Goal: Communication & Community: Answer question/provide support

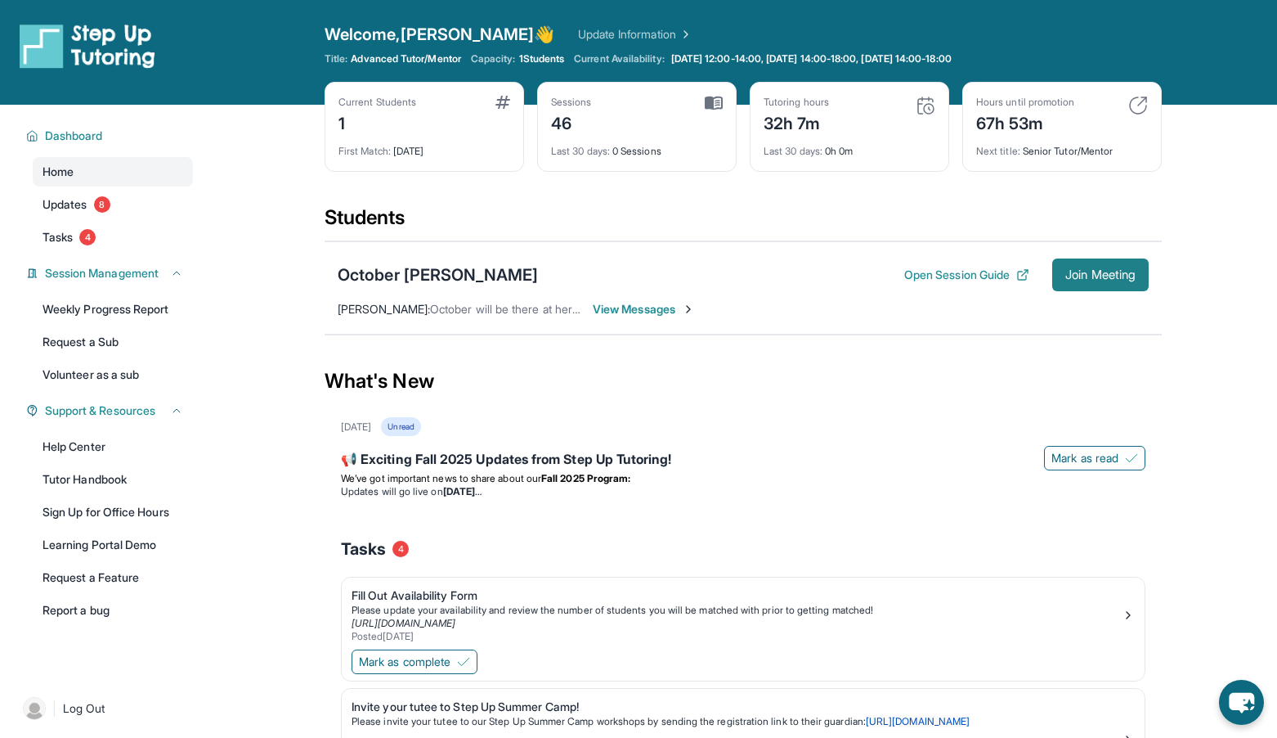
click at [1103, 270] on span "Join Meeting" at bounding box center [1101, 275] width 70 height 10
click at [962, 273] on button "Open Session Guide" at bounding box center [966, 275] width 125 height 16
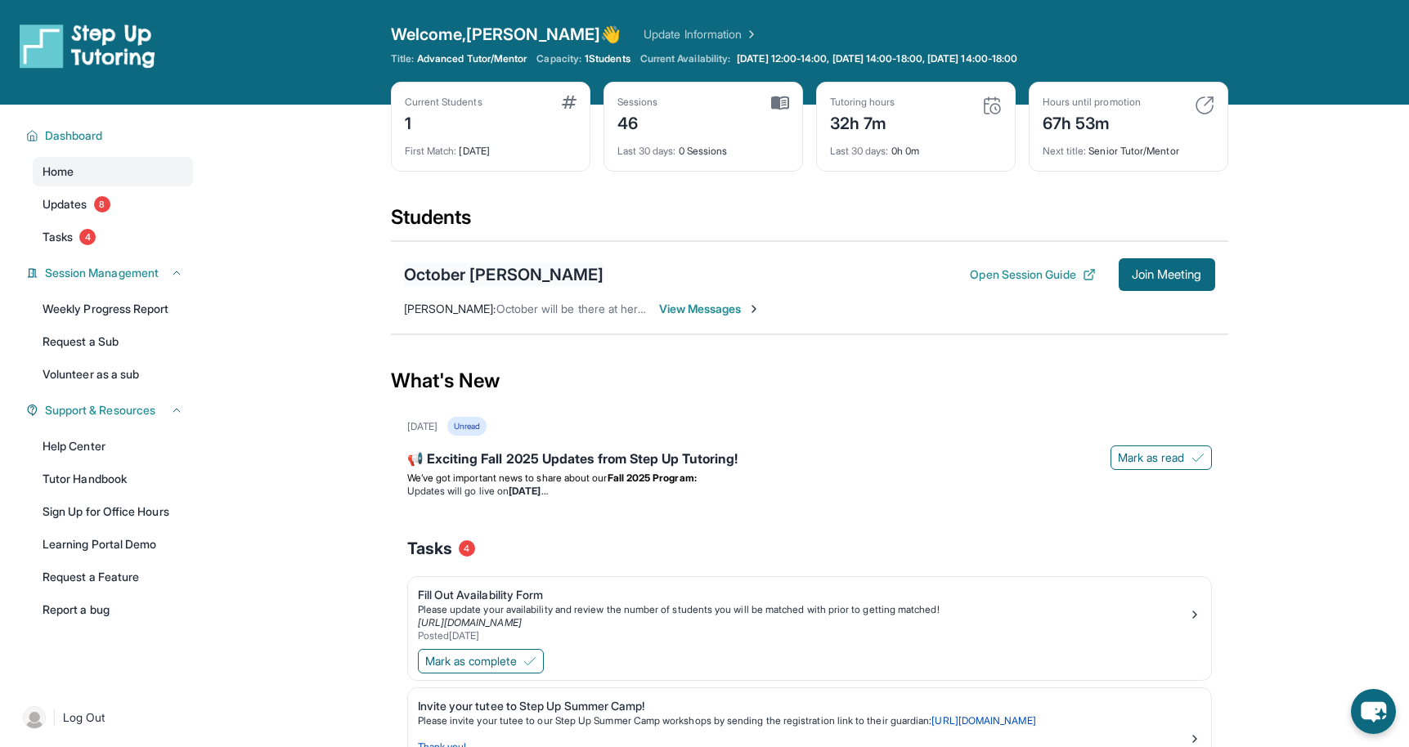
click at [470, 273] on div "October [PERSON_NAME]" at bounding box center [504, 274] width 200 height 23
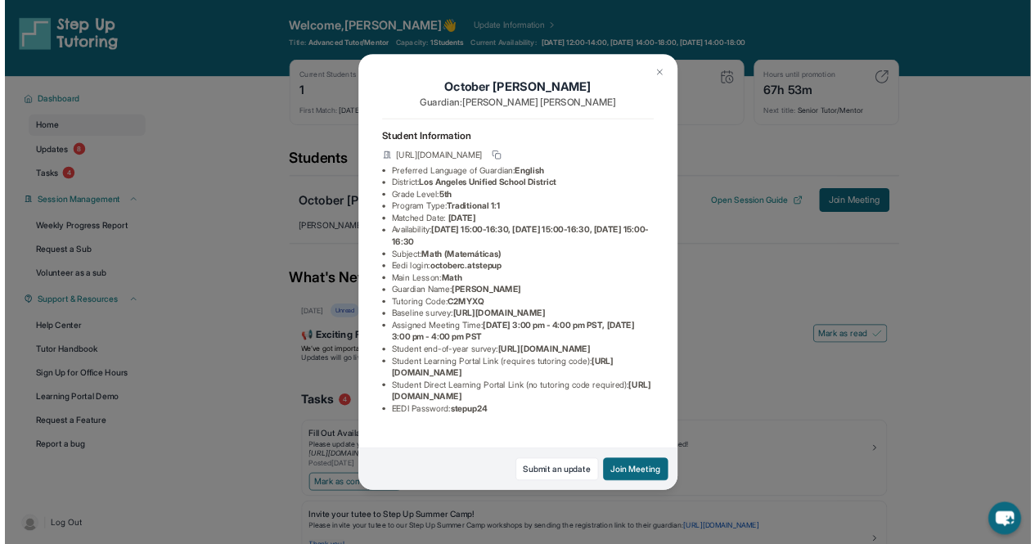
scroll to position [114, 0]
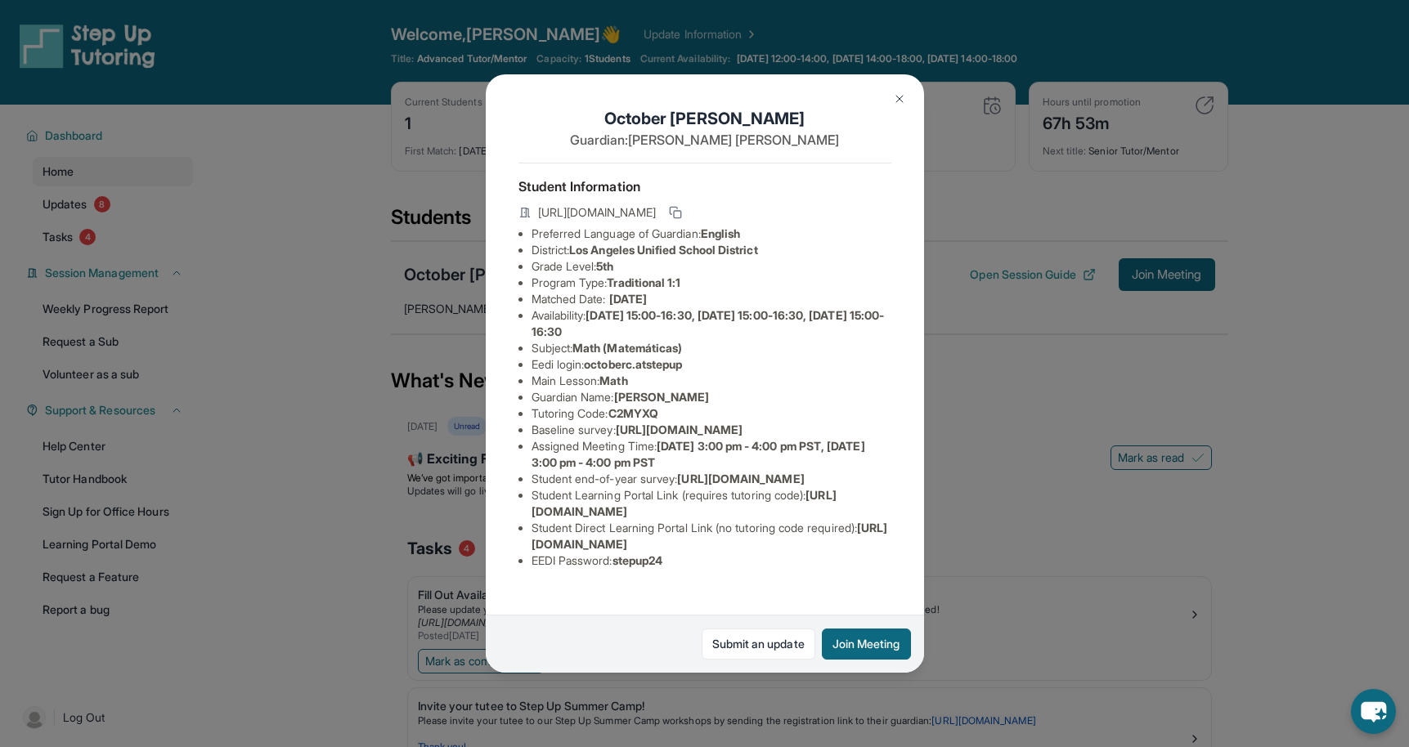
drag, startPoint x: 879, startPoint y: 555, endPoint x: 534, endPoint y: 561, distance: 345.2
click at [534, 561] on div "October [PERSON_NAME] Guardian: [PERSON_NAME] Student Information [URL][DOMAIN_…" at bounding box center [705, 373] width 438 height 598
copy span "[URL][DOMAIN_NAME]"
click at [902, 100] on img at bounding box center [899, 98] width 13 height 13
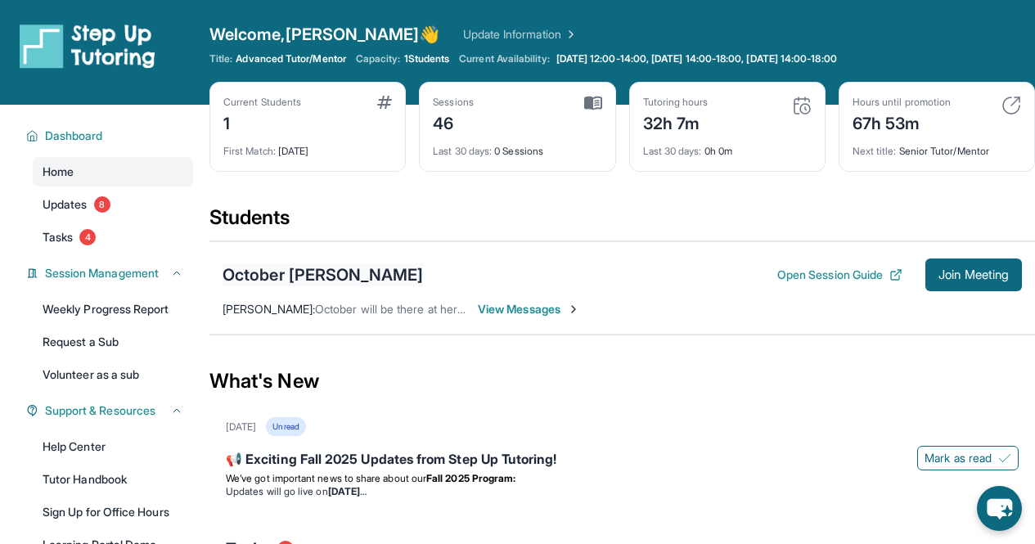
click at [291, 275] on div "October [PERSON_NAME]" at bounding box center [322, 274] width 200 height 23
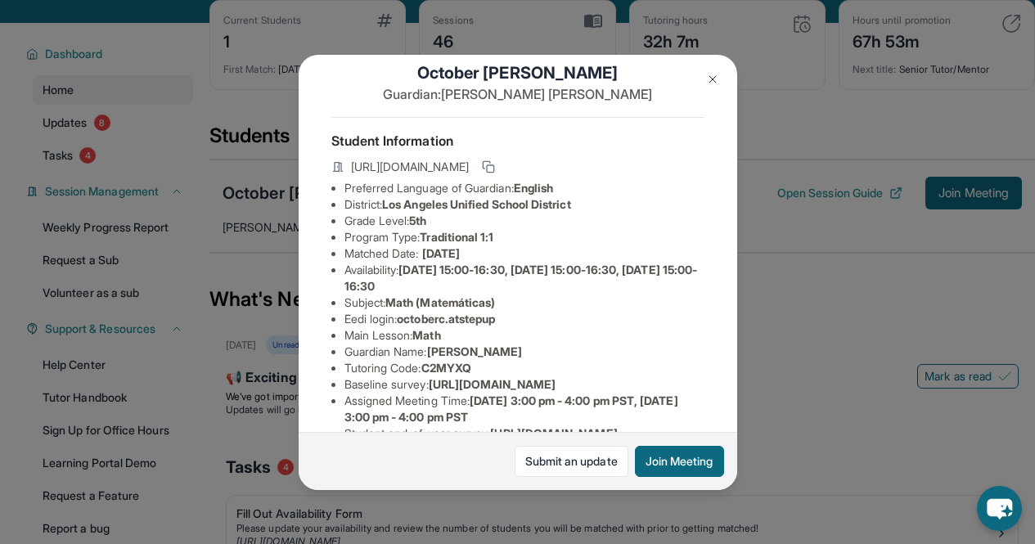
scroll to position [0, 0]
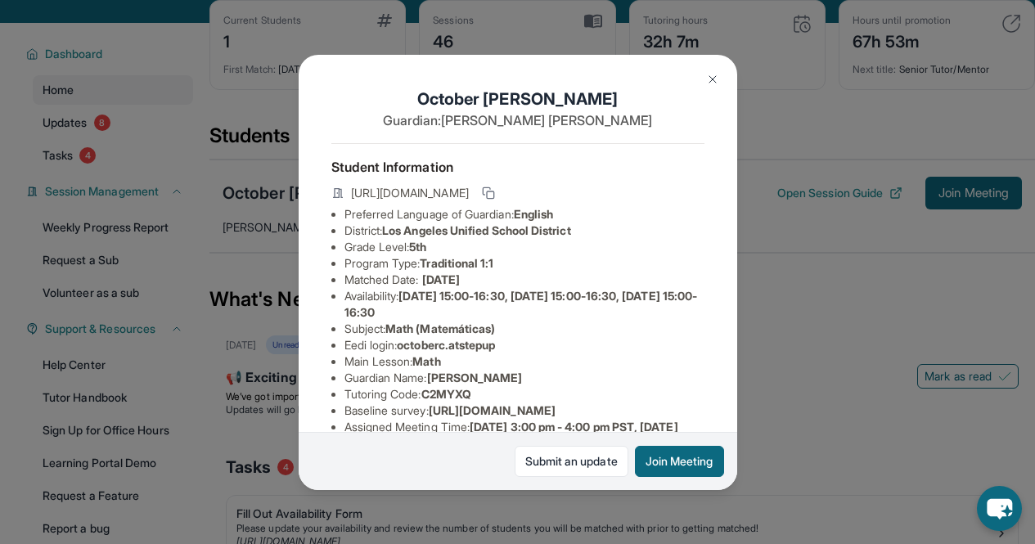
click at [710, 73] on img at bounding box center [712, 79] width 13 height 13
